Goal: Navigation & Orientation: Find specific page/section

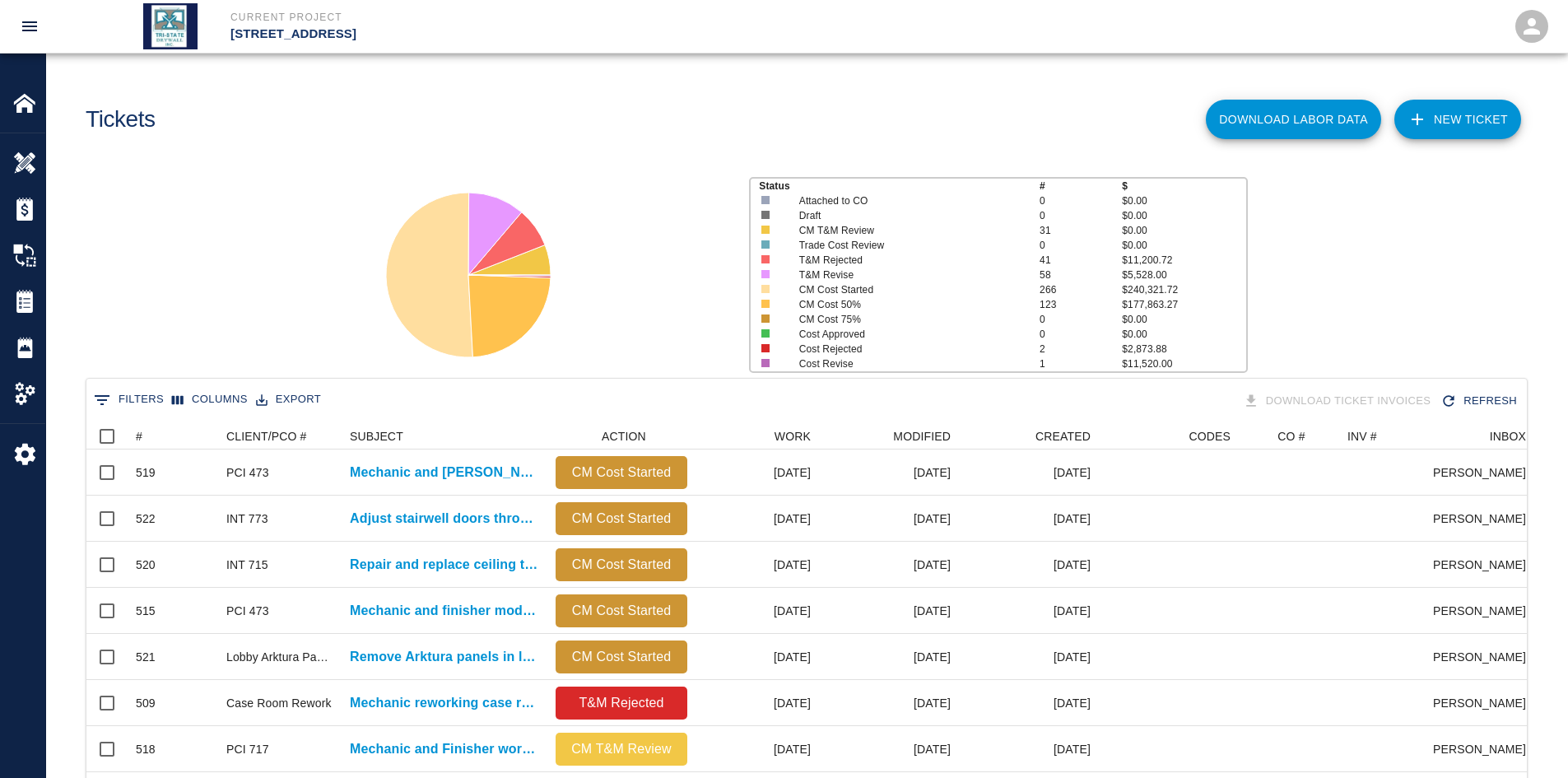
scroll to position [948, 1428]
click at [26, 219] on img at bounding box center [25, 209] width 23 height 23
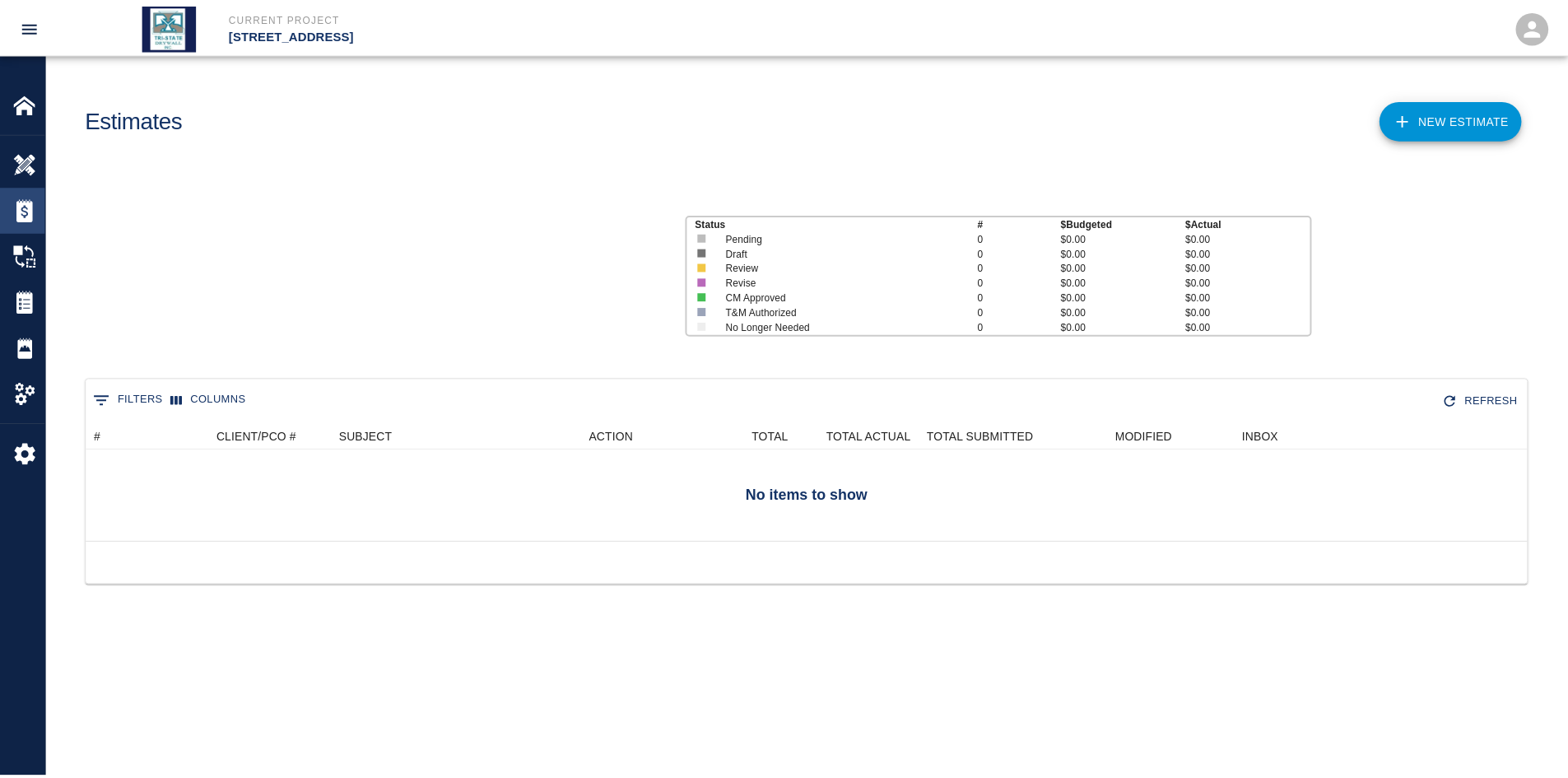
scroll to position [107, 1440]
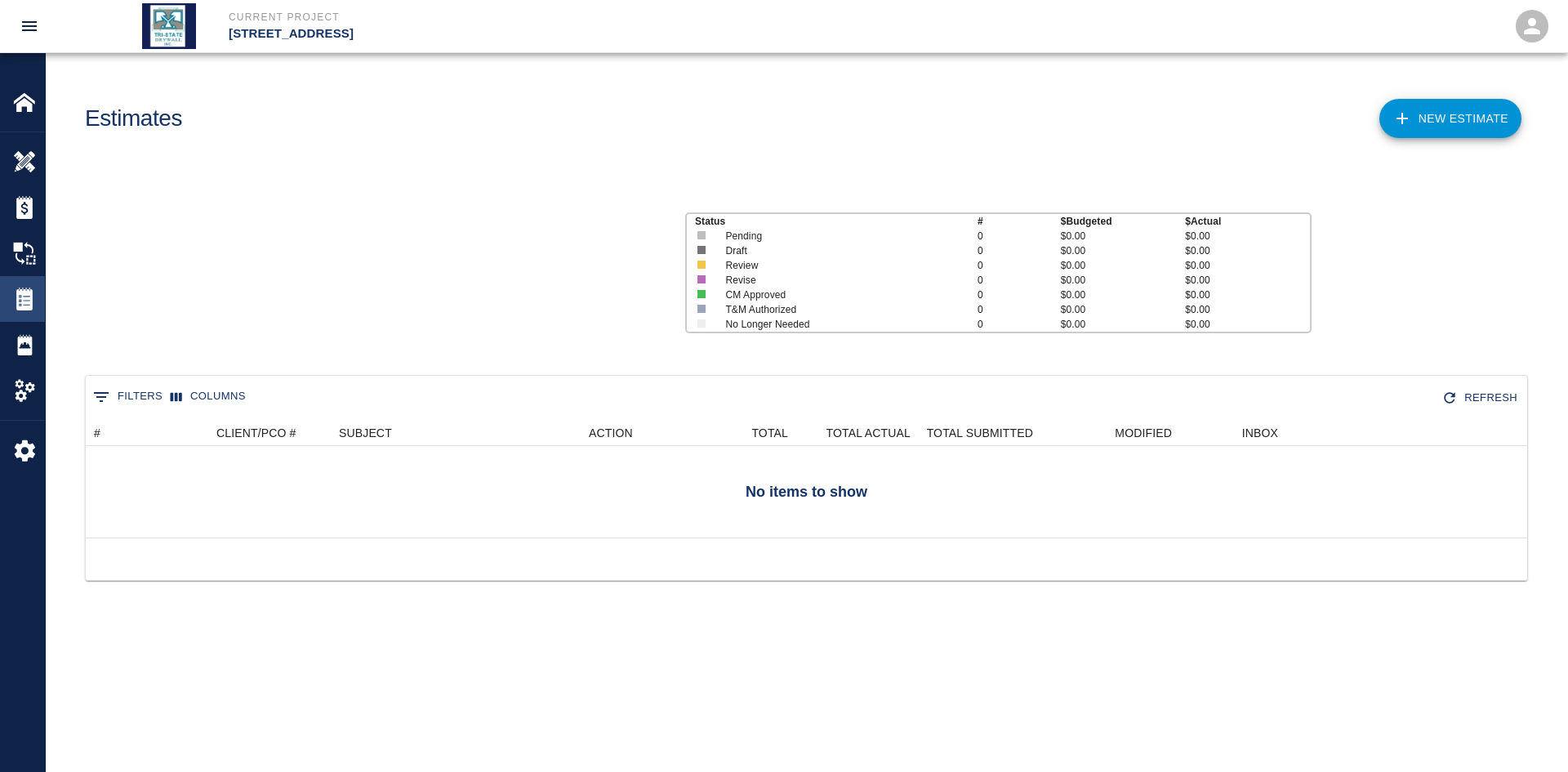
click at [31, 303] on img at bounding box center [24, 299] width 23 height 23
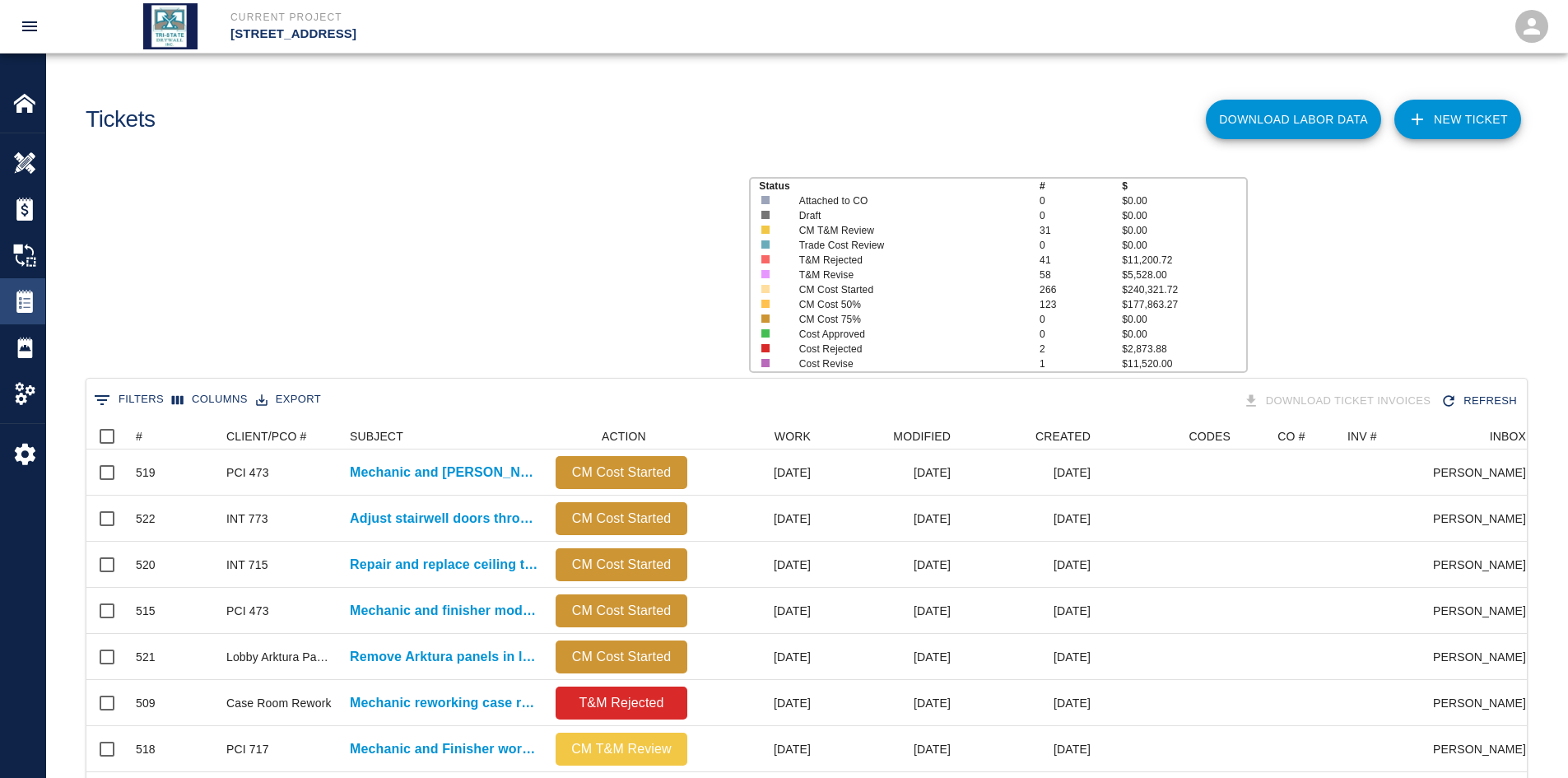
scroll to position [948, 1428]
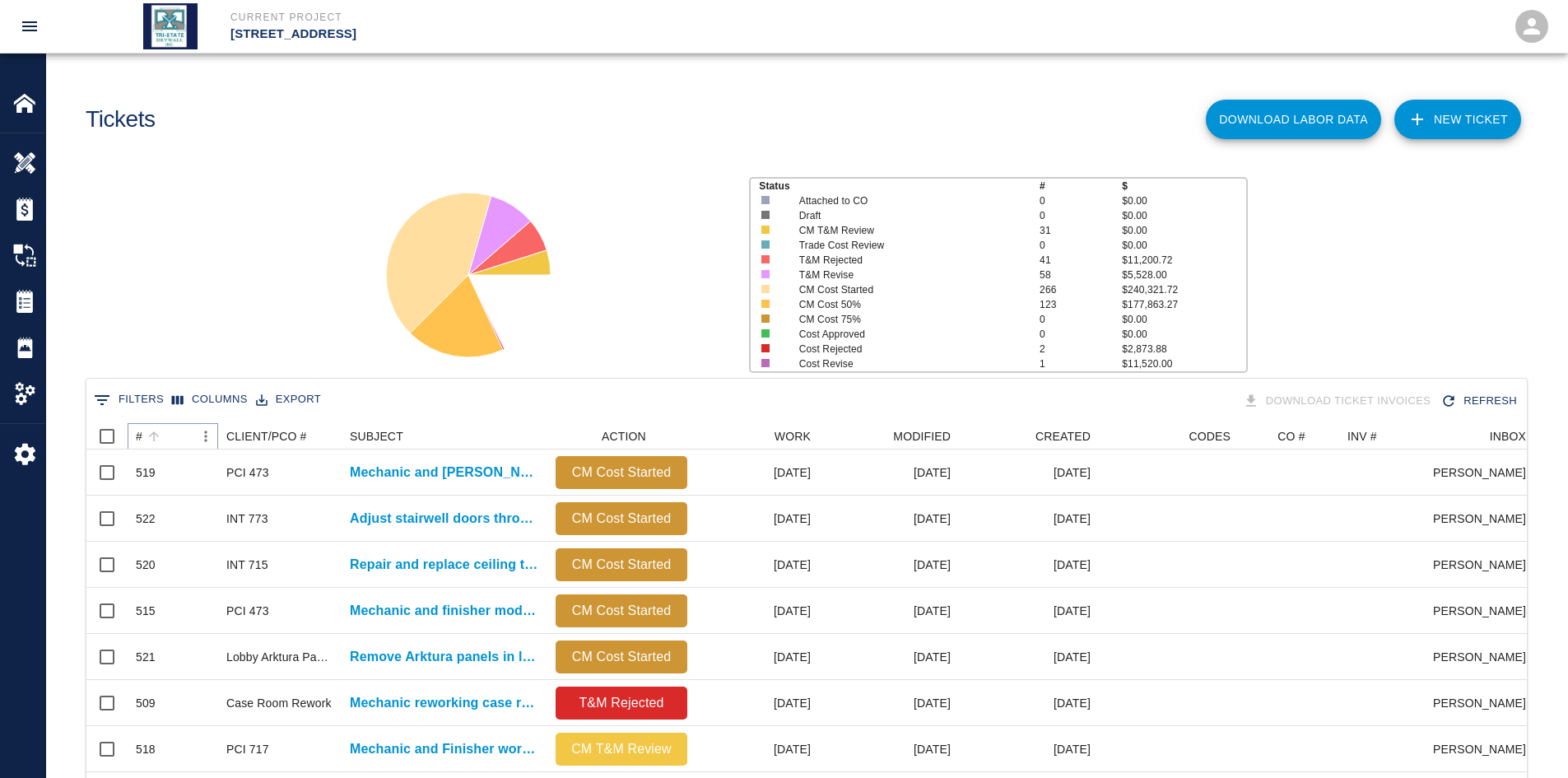
click at [155, 433] on icon "Sort" at bounding box center [153, 436] width 10 height 10
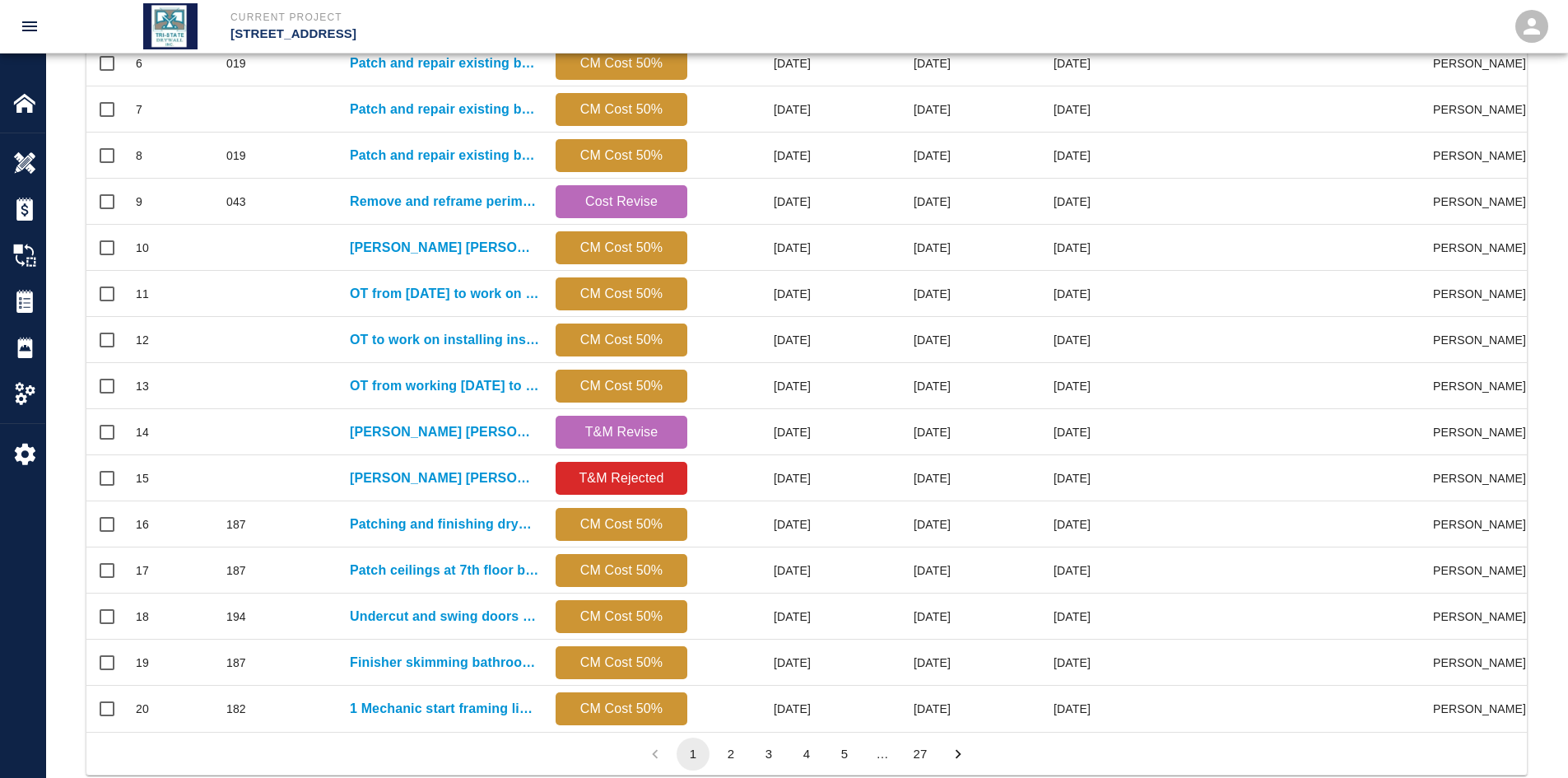
scroll to position [689, 0]
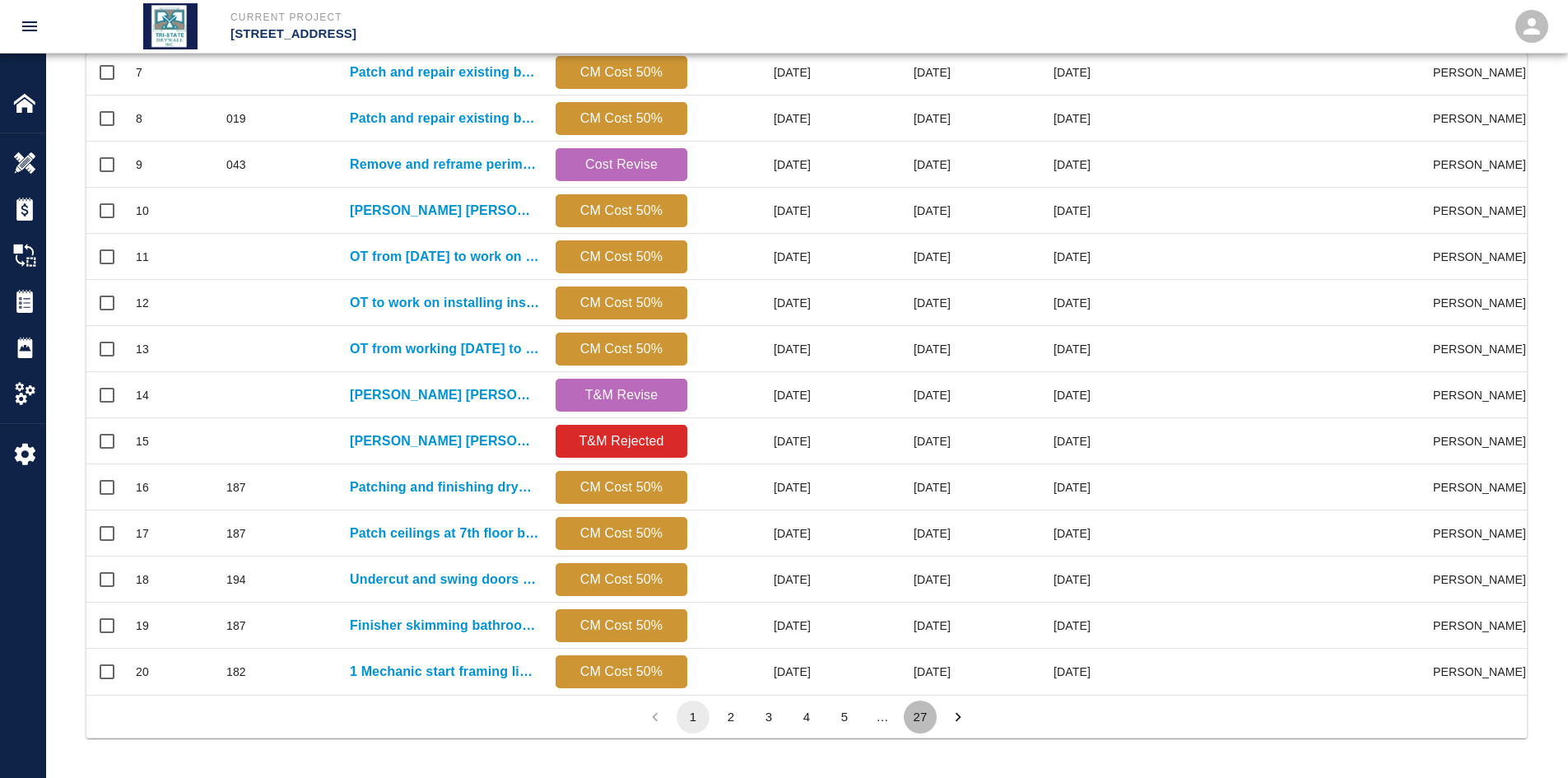
click at [935, 717] on button "27" at bounding box center [920, 716] width 33 height 33
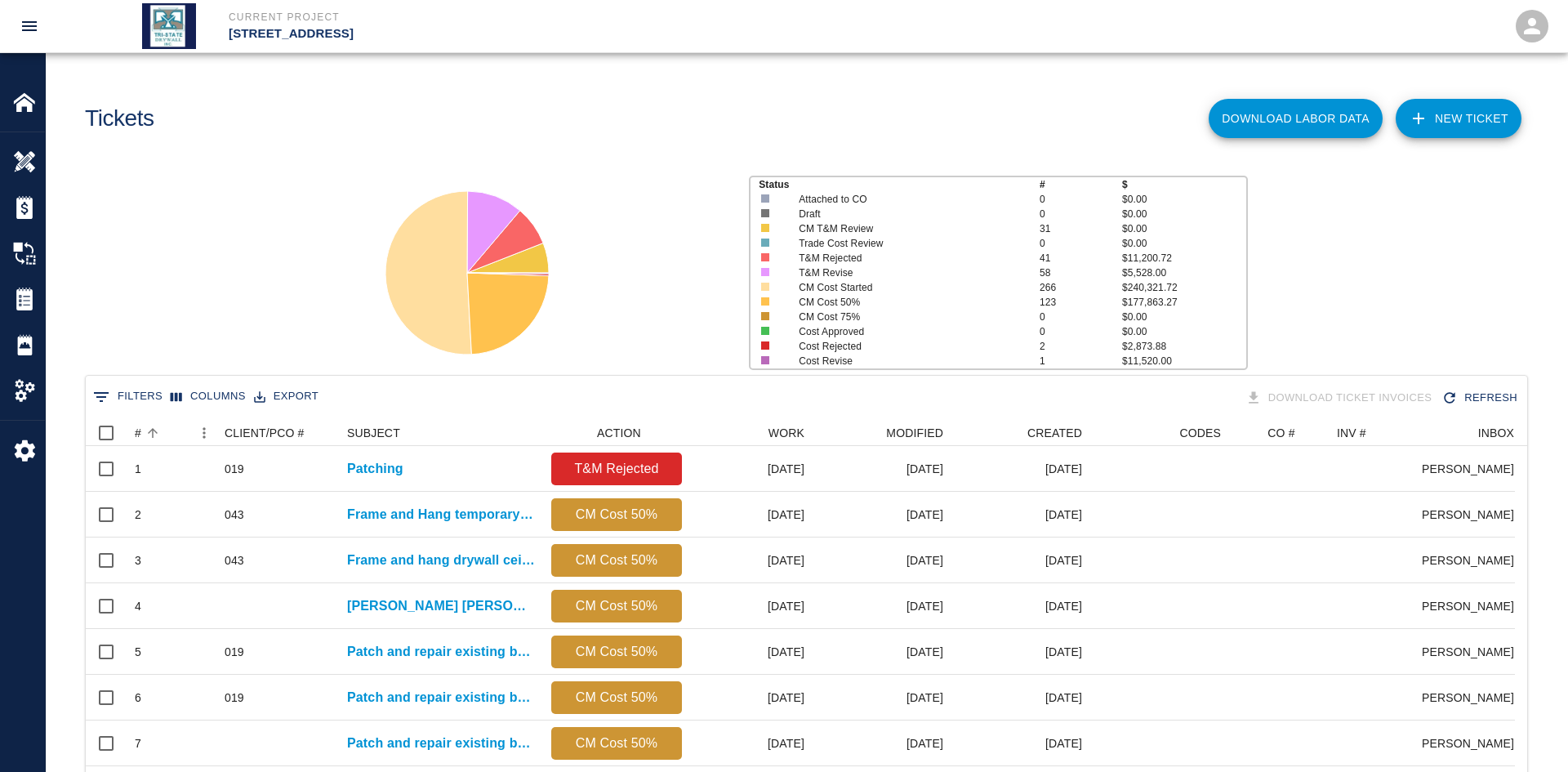
scroll to position [13, 13]
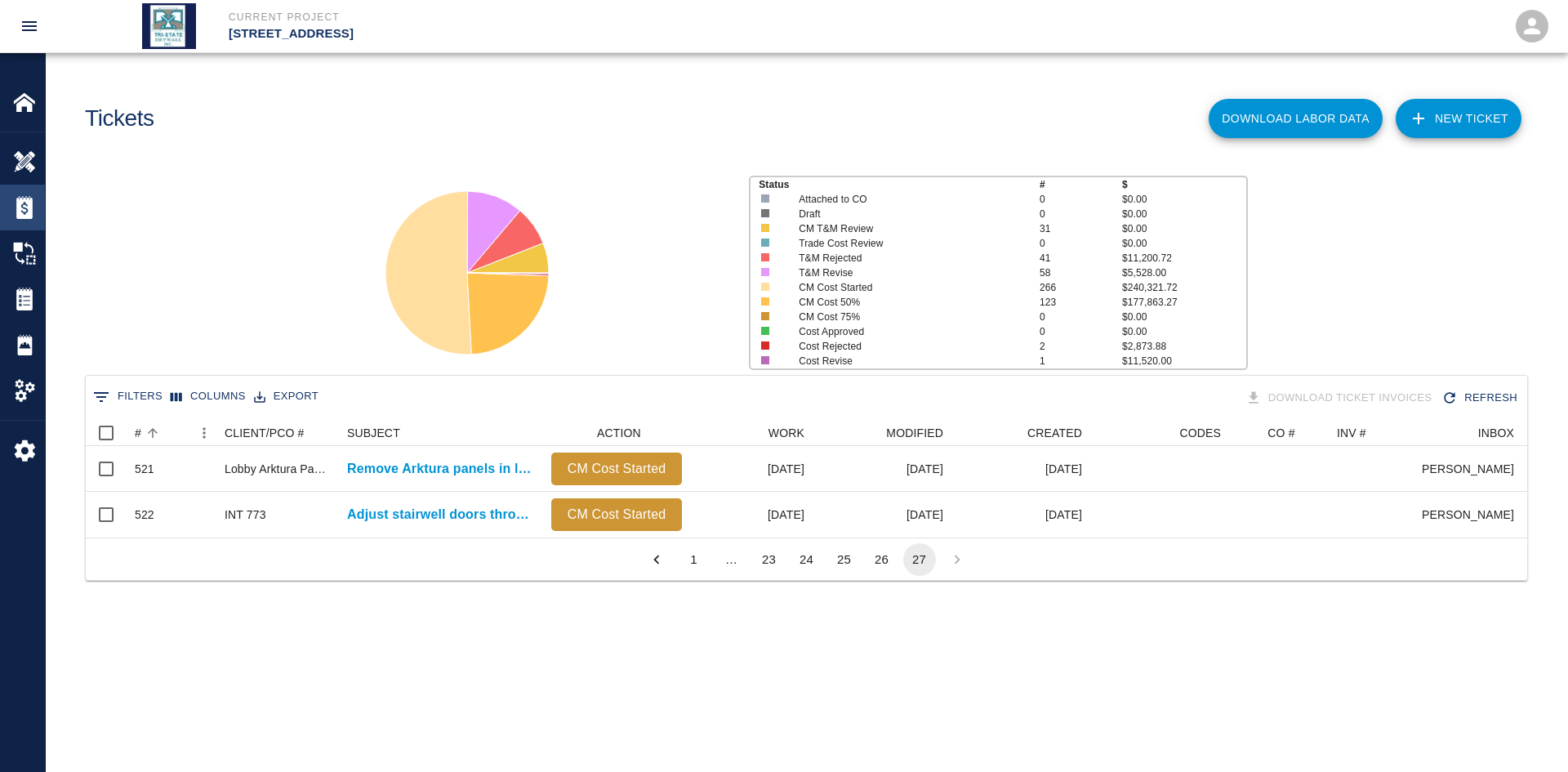
click at [23, 201] on img at bounding box center [24, 207] width 23 height 23
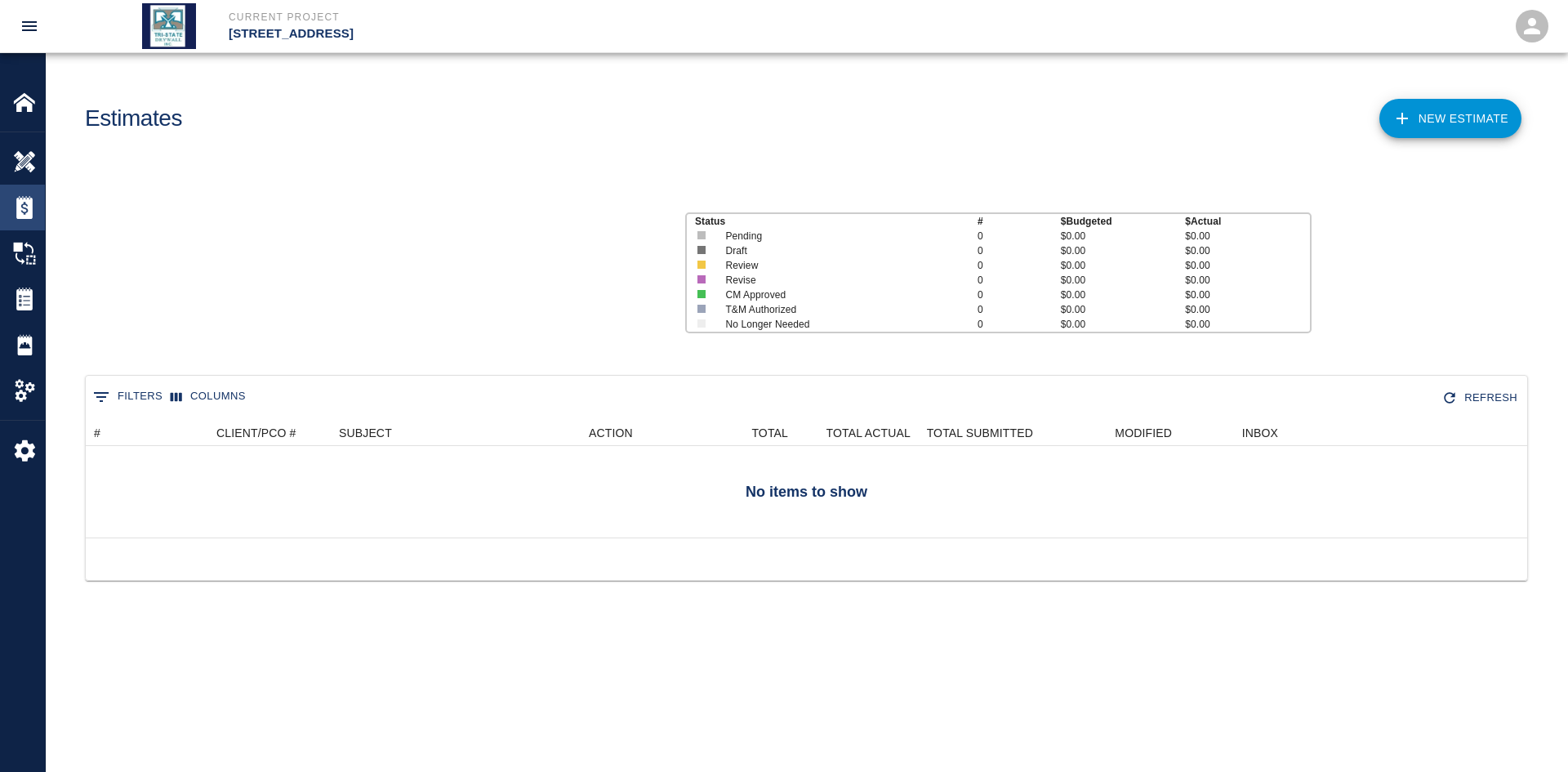
scroll to position [106, 1429]
click at [25, 249] on img at bounding box center [24, 254] width 23 height 23
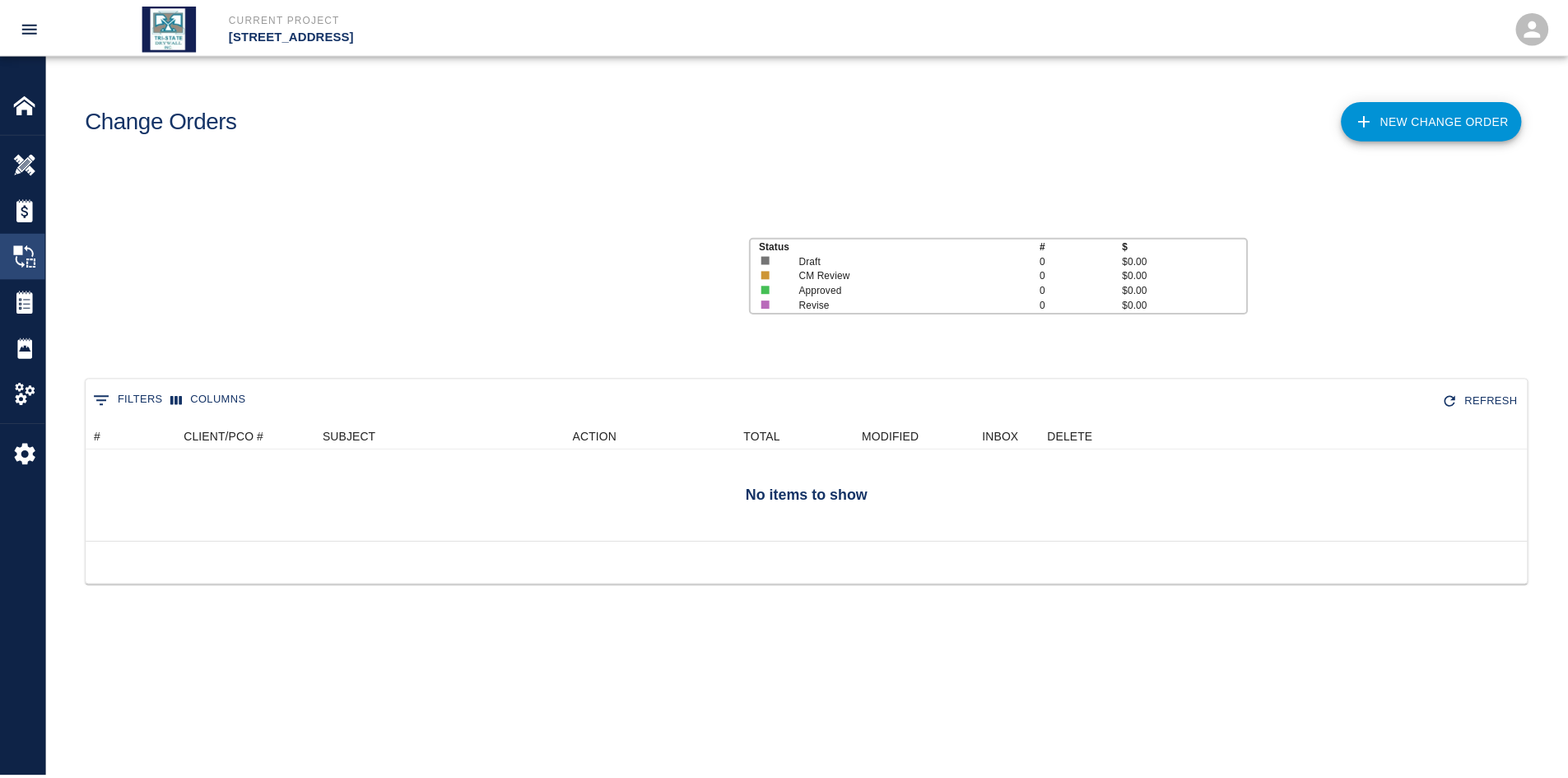
scroll to position [107, 1440]
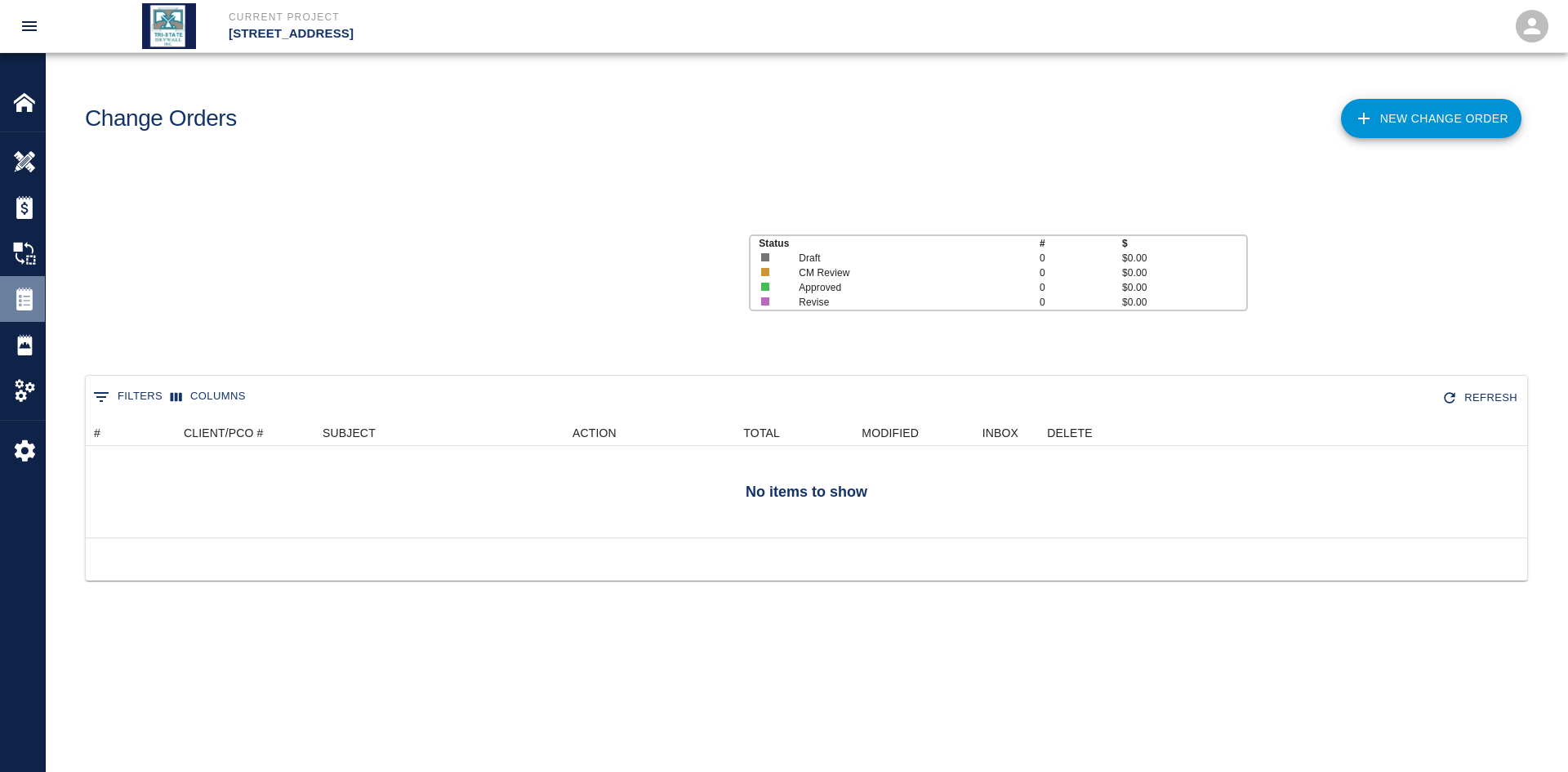
click at [20, 300] on img at bounding box center [24, 299] width 23 height 23
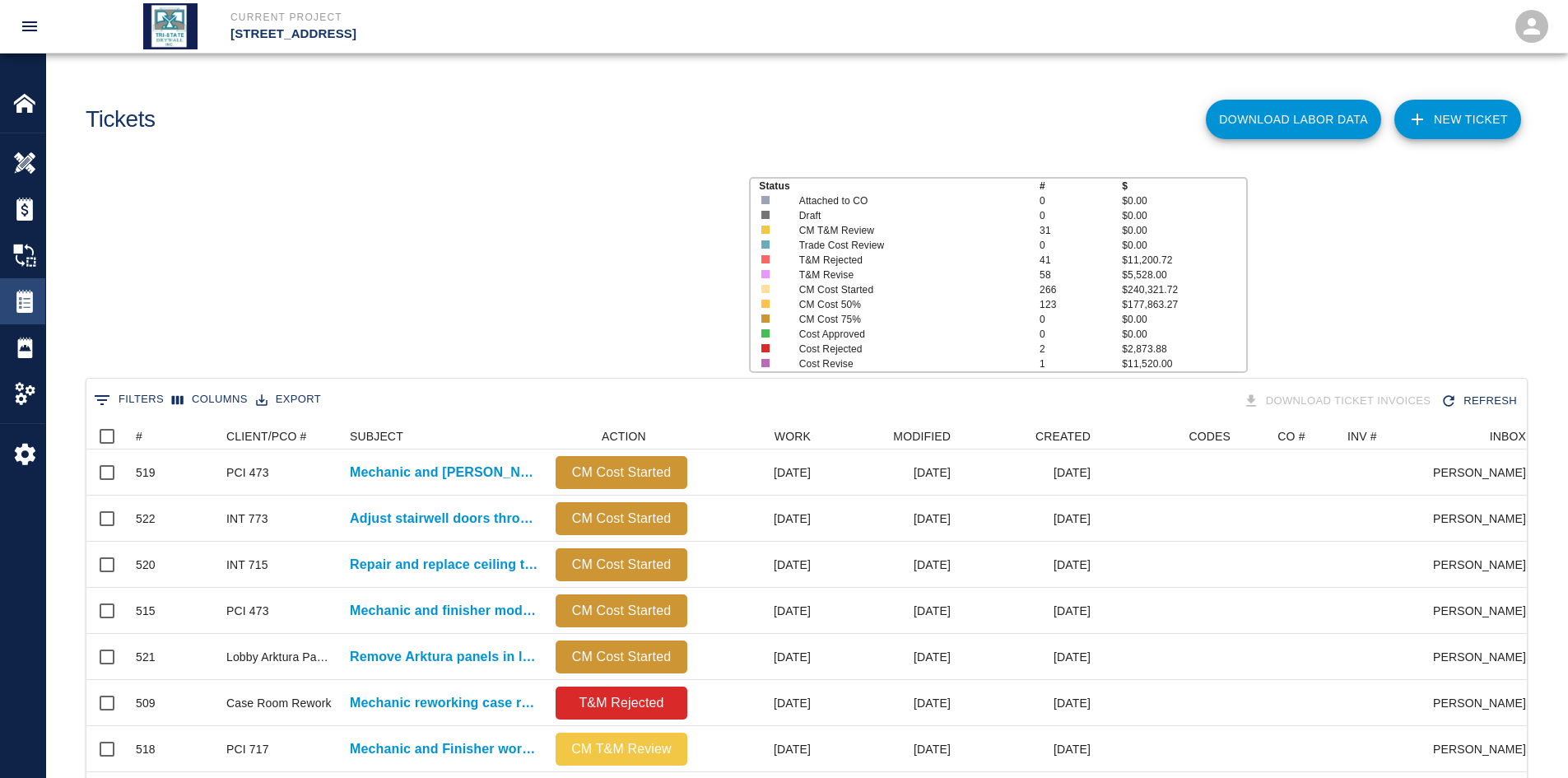
scroll to position [948, 1428]
